Goal: Task Accomplishment & Management: Complete application form

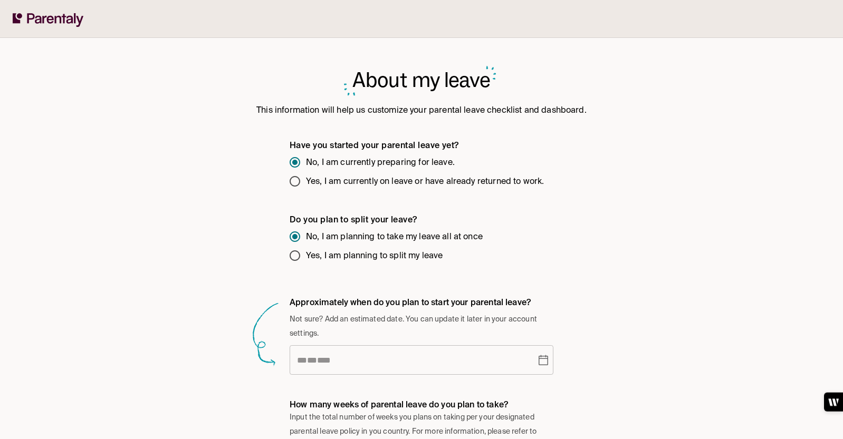
scroll to position [161, 0]
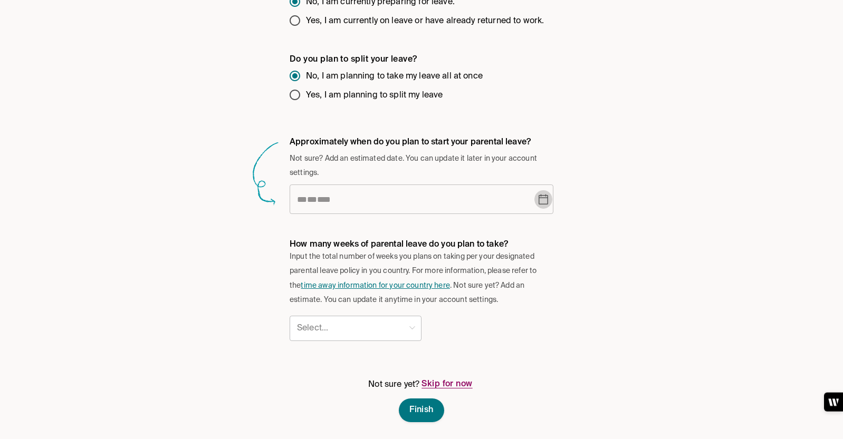
click at [548, 201] on button "Choose date" at bounding box center [543, 199] width 18 height 19
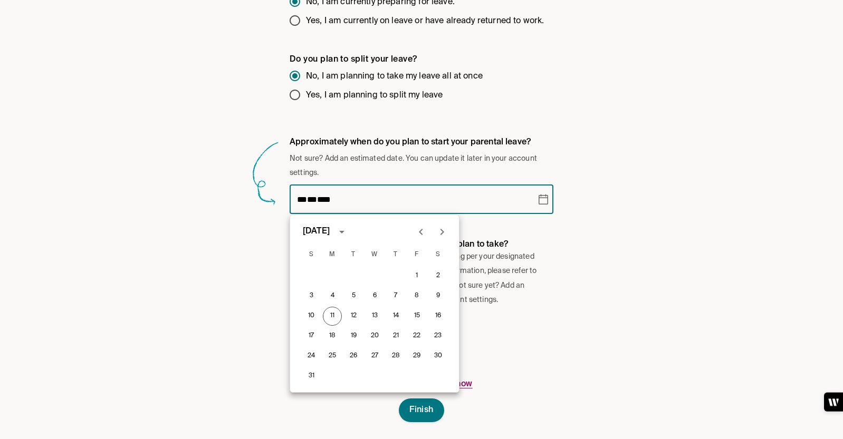
click at [442, 234] on icon "Next month" at bounding box center [442, 232] width 13 height 13
drag, startPoint x: 442, startPoint y: 228, endPoint x: 440, endPoint y: 240, distance: 12.2
click at [442, 228] on icon "Next month" at bounding box center [442, 232] width 13 height 13
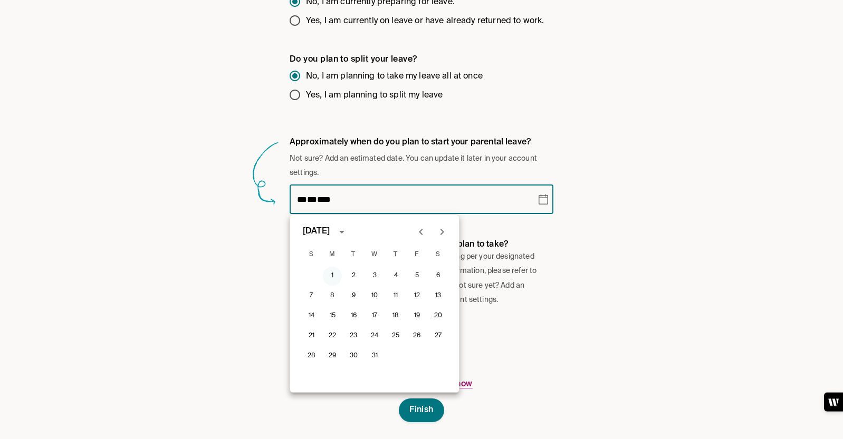
click at [336, 274] on button "1" at bounding box center [332, 276] width 19 height 19
type input "**********"
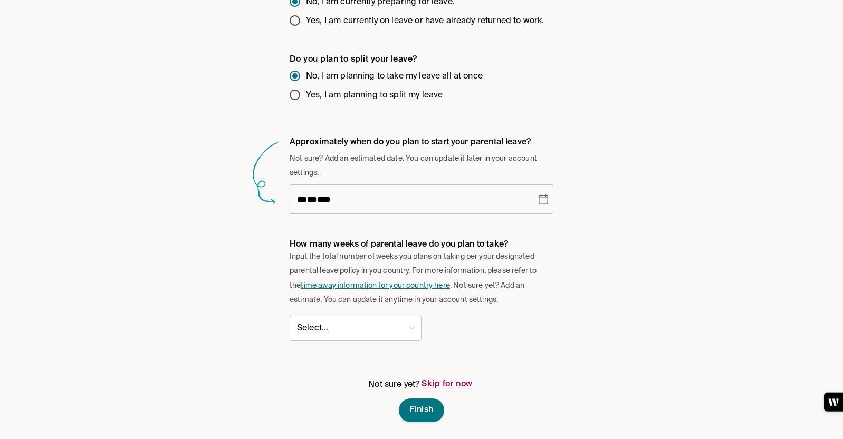
click at [359, 320] on body "**********" at bounding box center [421, 139] width 843 height 600
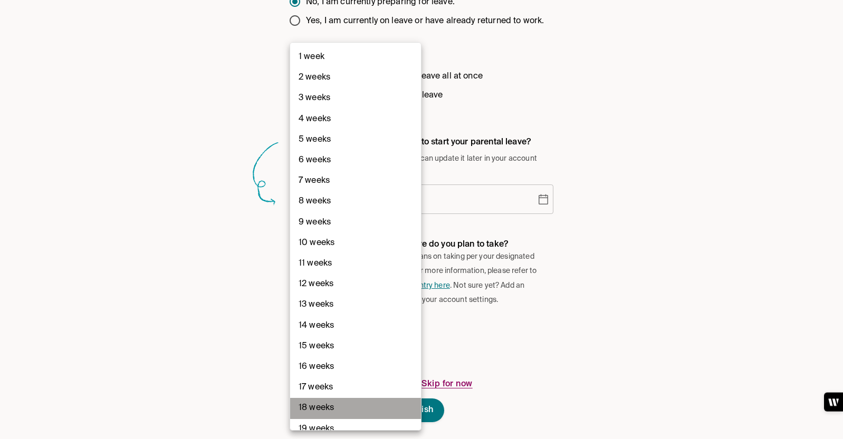
click at [327, 405] on li "18 weeks" at bounding box center [355, 408] width 131 height 21
type input "**"
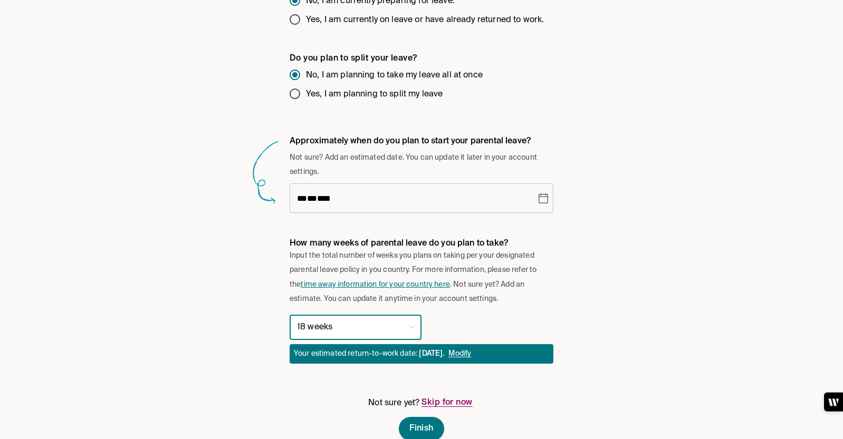
scroll to position [180, 0]
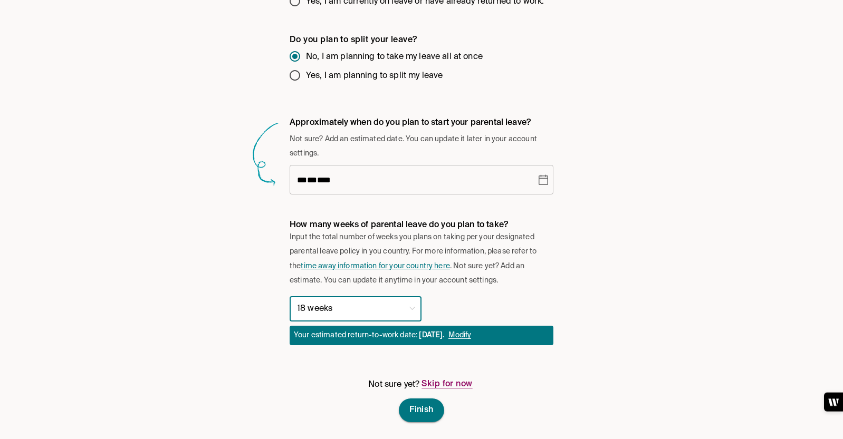
click at [423, 409] on span "Finish" at bounding box center [421, 410] width 24 height 11
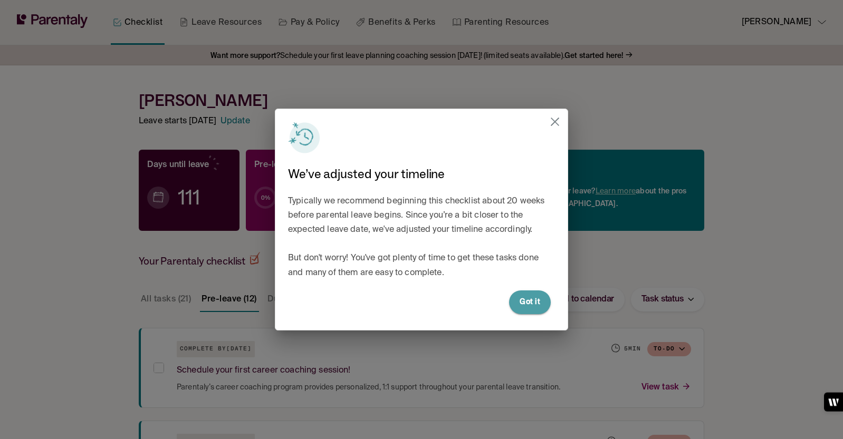
click at [534, 301] on button "Got it" at bounding box center [530, 303] width 42 height 24
click at [527, 303] on button "Got it" at bounding box center [530, 303] width 42 height 24
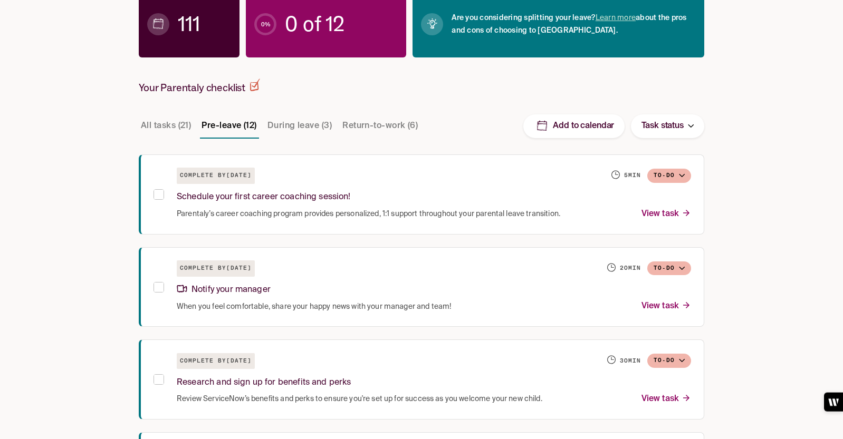
scroll to position [184, 0]
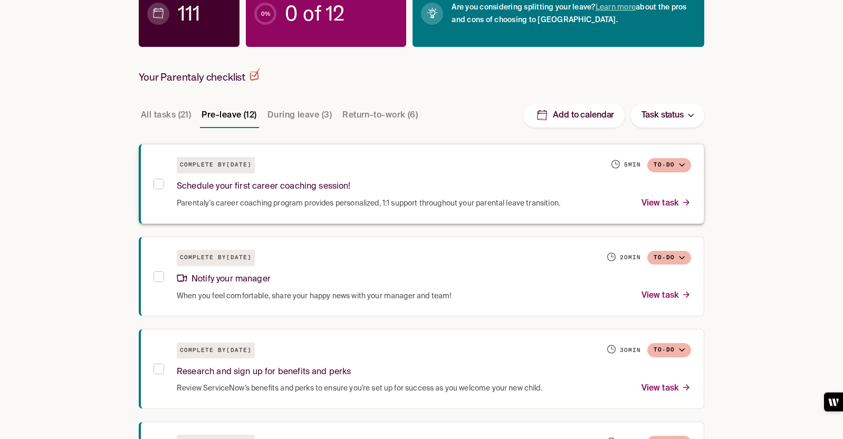
click at [154, 181] on span at bounding box center [158, 183] width 9 height 9
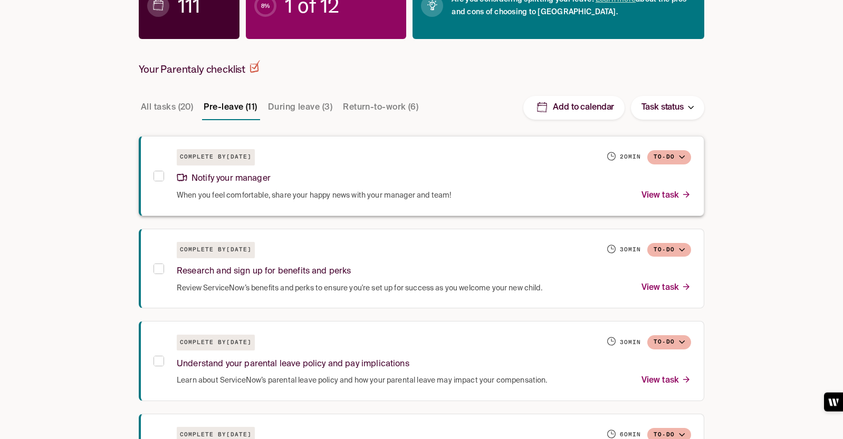
scroll to position [203, 0]
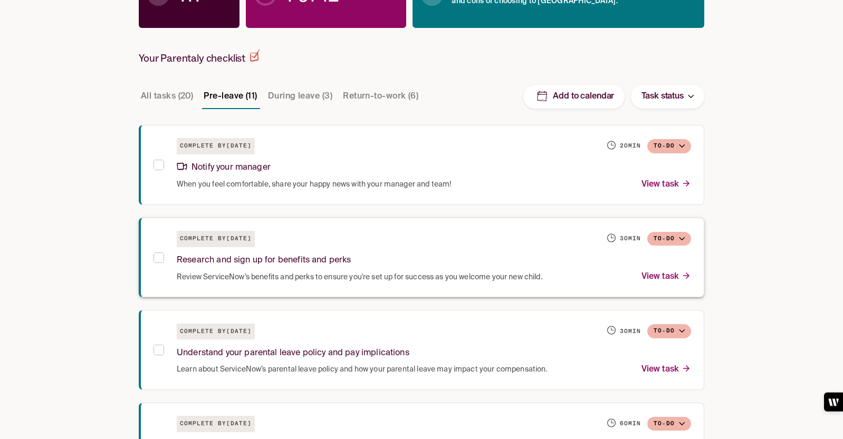
click at [650, 274] on p "View task" at bounding box center [666, 277] width 50 height 14
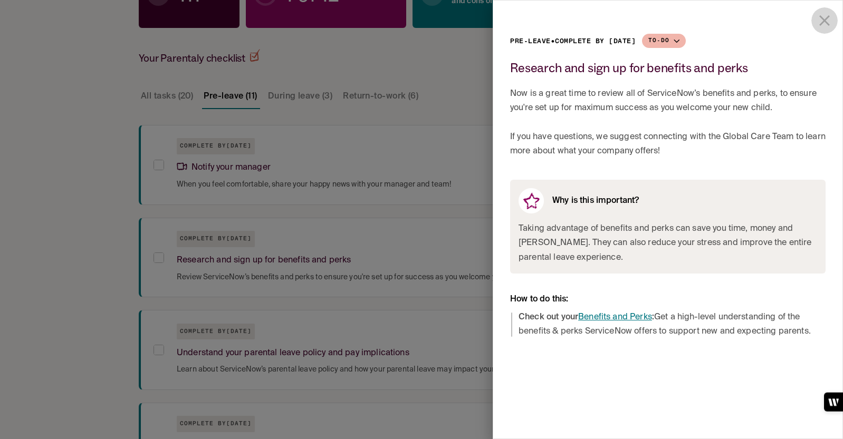
click at [822, 18] on icon "close drawer" at bounding box center [824, 20] width 11 height 11
